Goal: Find specific page/section: Find specific page/section

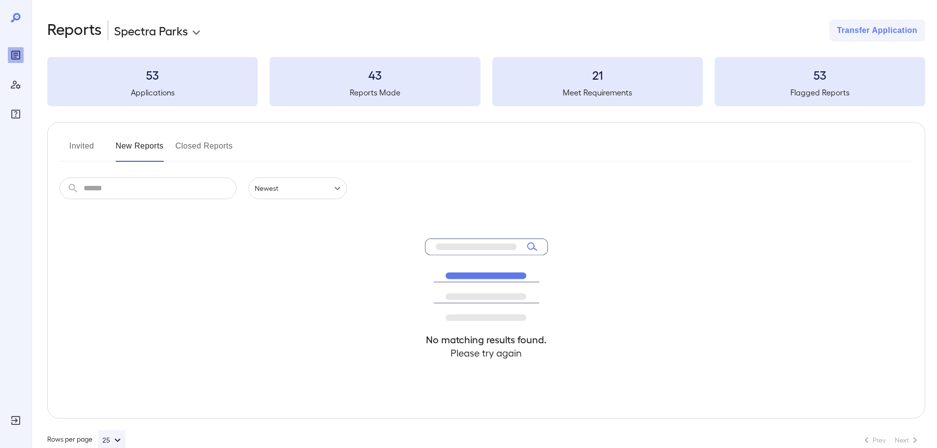
click at [77, 158] on button "Invited" at bounding box center [82, 150] width 44 height 24
click at [149, 155] on button "New Reports" at bounding box center [140, 150] width 48 height 24
click at [92, 159] on button "Invited" at bounding box center [82, 150] width 44 height 24
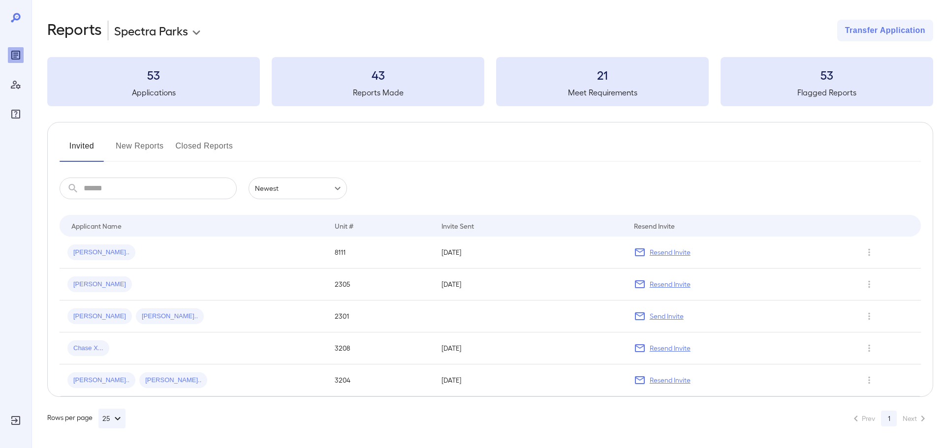
click at [125, 160] on button "New Reports" at bounding box center [140, 150] width 48 height 24
